Goal: Transaction & Acquisition: Purchase product/service

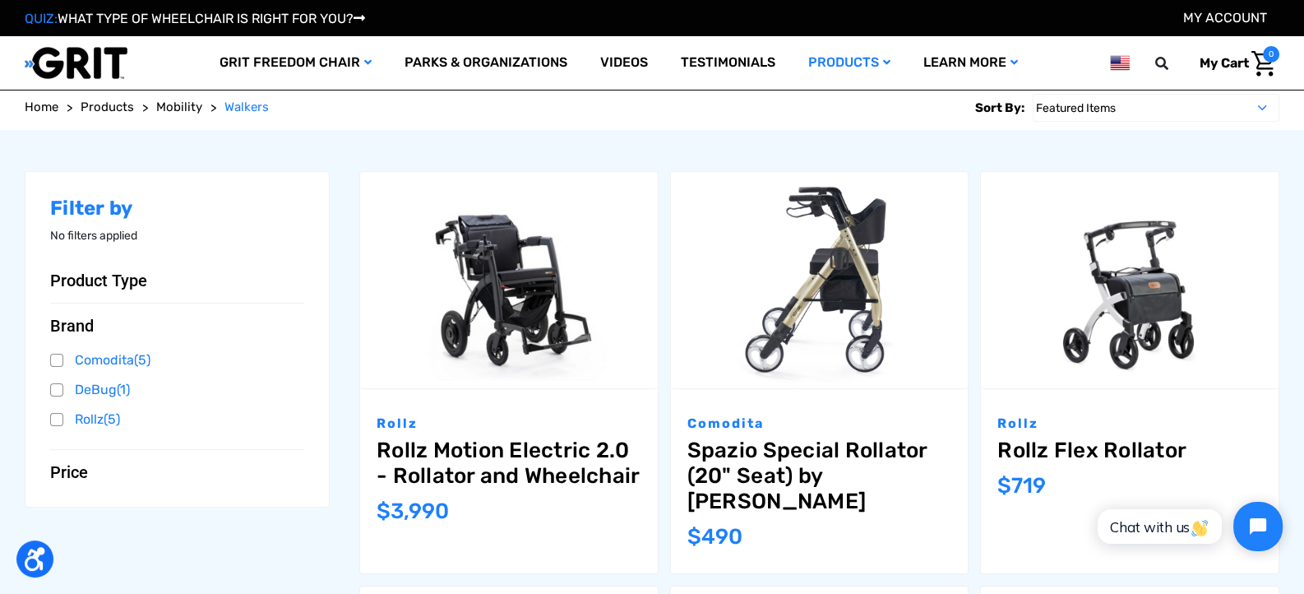
scroll to position [164, 0]
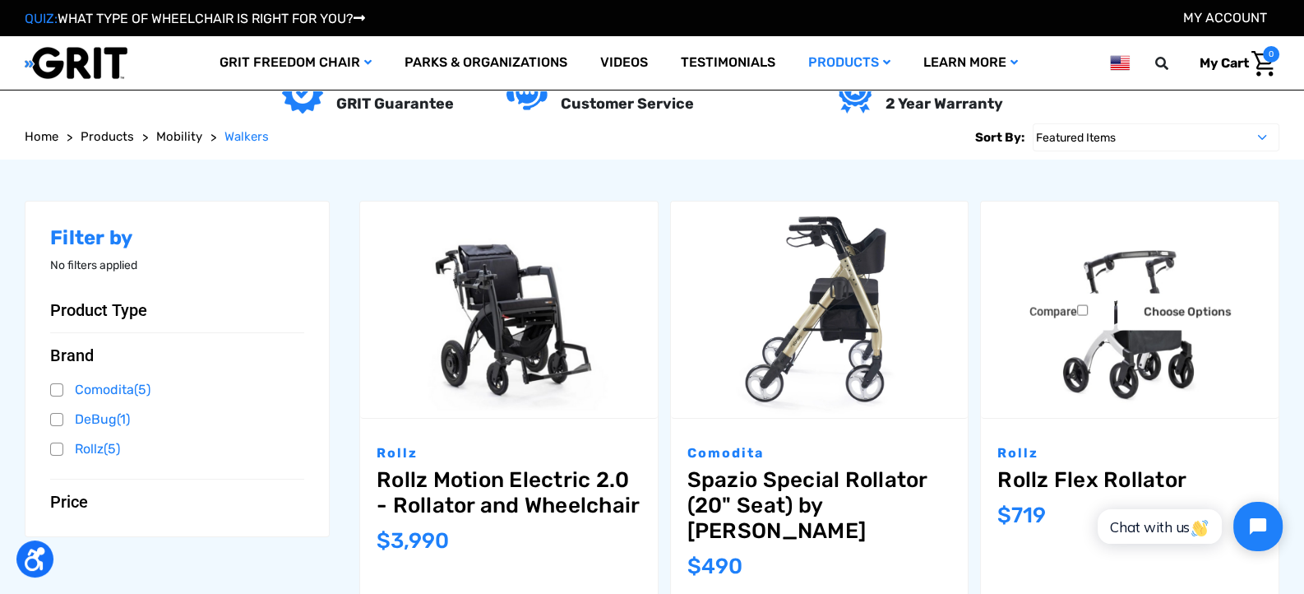
click at [1150, 360] on img "Rollz Flex Rollator,$719.00\a" at bounding box center [1130, 308] width 298 height 215
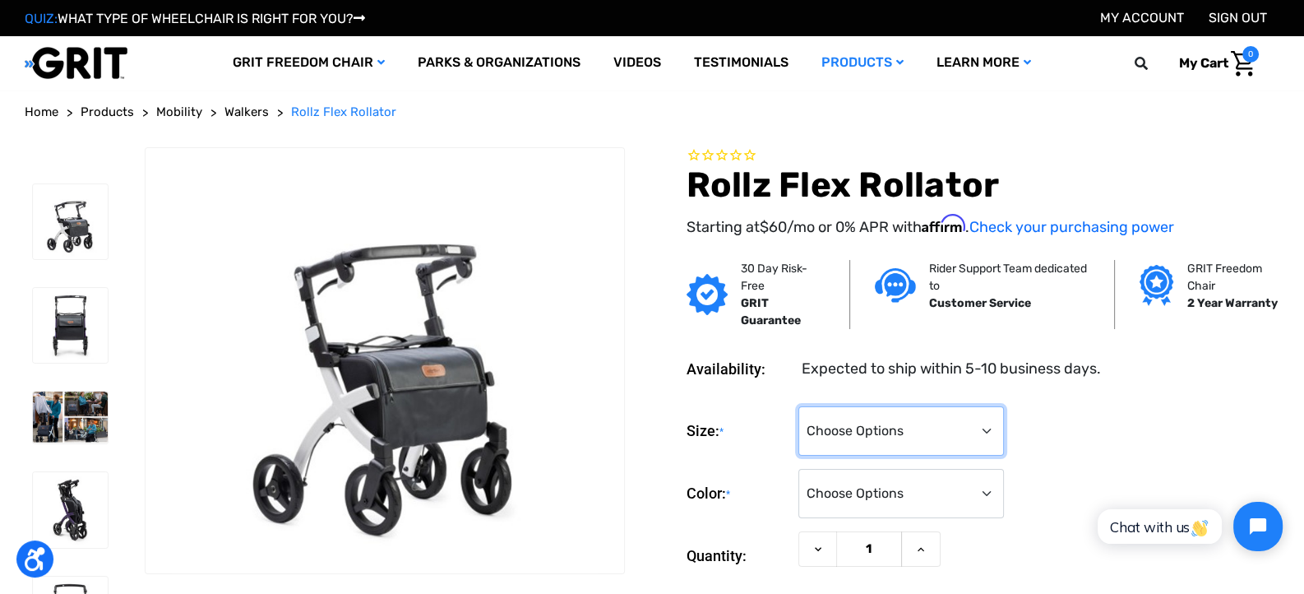
click at [979, 424] on select "Choose Options Small Regular" at bounding box center [902, 430] width 206 height 49
